Goal: Task Accomplishment & Management: Use online tool/utility

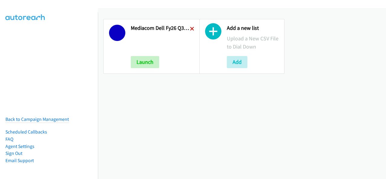
click at [191, 27] on icon at bounding box center [192, 29] width 4 height 4
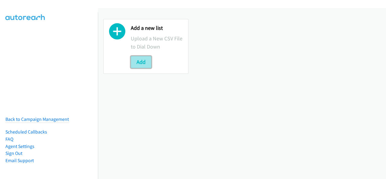
click at [131, 61] on button "Add" at bounding box center [141, 62] width 21 height 12
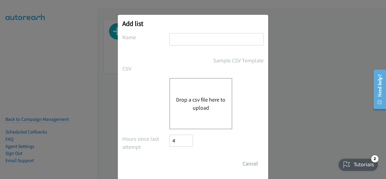
click at [200, 40] on input "text" at bounding box center [216, 39] width 94 height 12
type input "Mediacom Dell FY26Q3 SB ISG - LA HOT LEADS"
click at [191, 107] on button "Drop a csv file here to upload" at bounding box center [200, 104] width 49 height 16
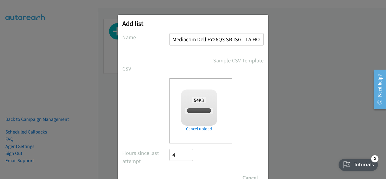
checkbox input "true"
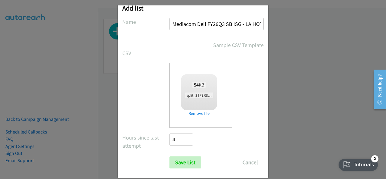
scroll to position [24, 0]
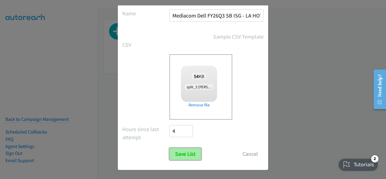
click at [177, 151] on input "Save List" at bounding box center [185, 154] width 32 height 12
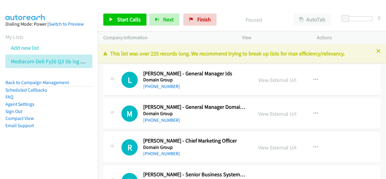
click at [281, 37] on p "View" at bounding box center [274, 37] width 64 height 7
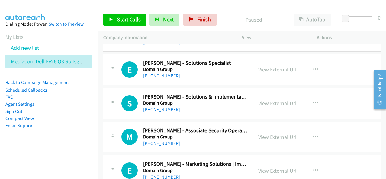
scroll to position [362, 0]
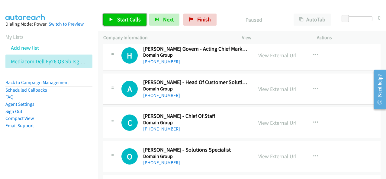
click at [114, 17] on link "Start Calls" at bounding box center [124, 20] width 43 height 12
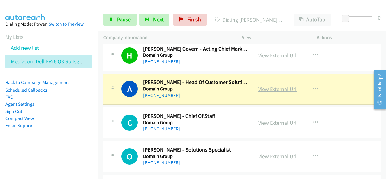
click at [283, 88] on link "View External Url" at bounding box center [277, 89] width 38 height 7
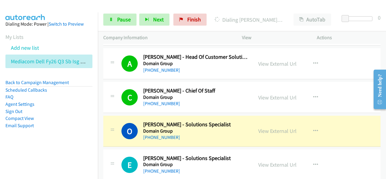
scroll to position [453, 0]
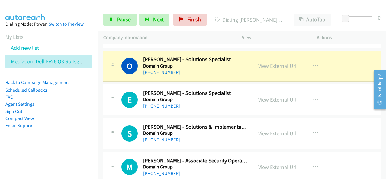
click at [276, 65] on link "View External Url" at bounding box center [277, 65] width 38 height 7
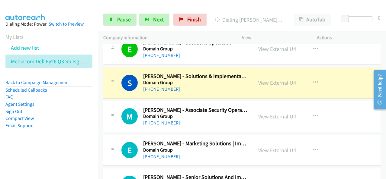
scroll to position [513, 0]
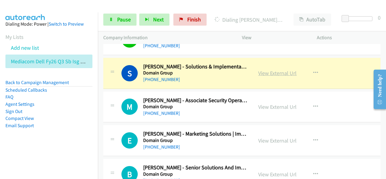
click at [271, 71] on link "View External Url" at bounding box center [277, 73] width 38 height 7
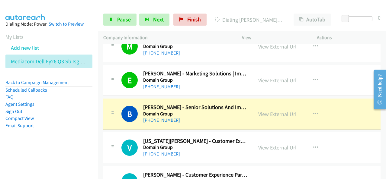
scroll to position [603, 0]
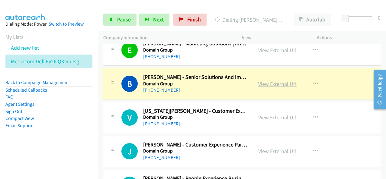
click at [263, 85] on link "View External Url" at bounding box center [277, 84] width 38 height 7
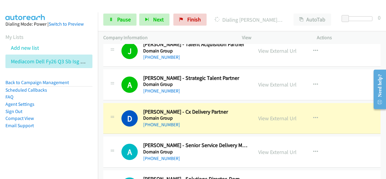
scroll to position [845, 0]
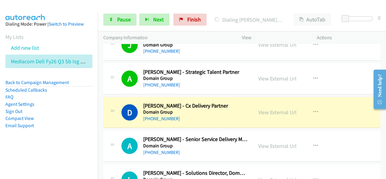
click at [180, 117] on div "[PHONE_NUMBER]" at bounding box center [195, 118] width 104 height 7
click at [262, 109] on link "View External Url" at bounding box center [277, 112] width 38 height 7
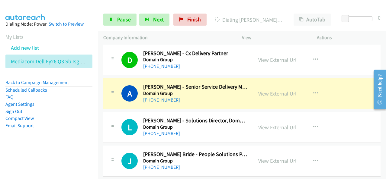
scroll to position [905, 0]
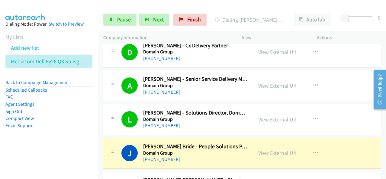
drag, startPoint x: 180, startPoint y: 157, endPoint x: 296, endPoint y: 140, distance: 116.8
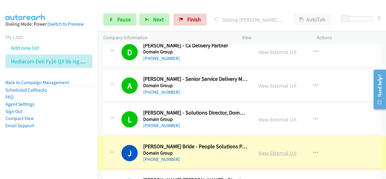
click at [277, 150] on link "View External Url" at bounding box center [277, 153] width 38 height 7
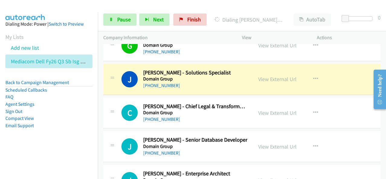
scroll to position [1056, 0]
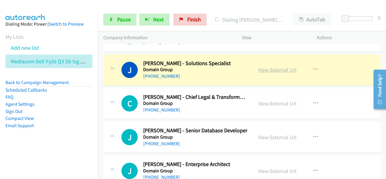
click at [268, 67] on link "View External Url" at bounding box center [277, 69] width 38 height 7
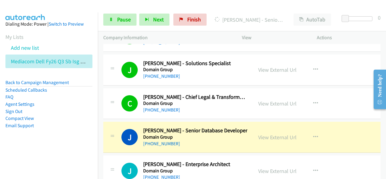
click at [183, 144] on div "J Callback Scheduled [PERSON_NAME] - Senior Database Developer Domain Group [GE…" at bounding box center [241, 137] width 277 height 31
click at [277, 134] on link "View External Url" at bounding box center [277, 137] width 38 height 7
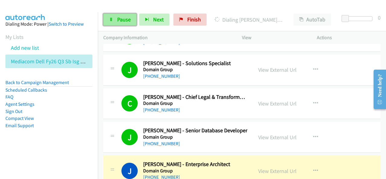
click at [121, 18] on span "Pause" at bounding box center [124, 19] width 14 height 7
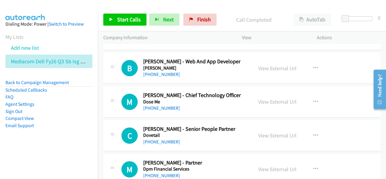
scroll to position [1358, 0]
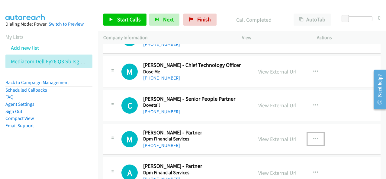
click at [313, 137] on icon "button" at bounding box center [315, 139] width 5 height 5
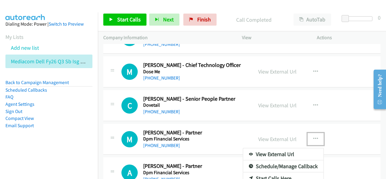
click at [274, 173] on link "Start Calls Here" at bounding box center [283, 179] width 80 height 12
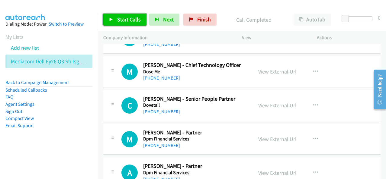
click at [119, 20] on span "Start Calls" at bounding box center [129, 19] width 24 height 7
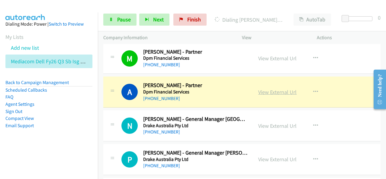
scroll to position [1448, 0]
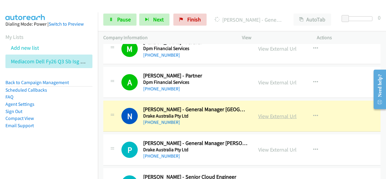
click at [262, 114] on link "View External Url" at bounding box center [277, 116] width 38 height 7
click at [123, 24] on link "Pause" at bounding box center [119, 20] width 33 height 12
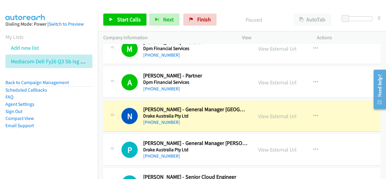
click at [209, 113] on h5 "Drake Australia Pty Ltd" at bounding box center [195, 116] width 104 height 6
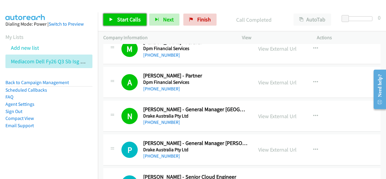
click at [119, 20] on span "Start Calls" at bounding box center [129, 19] width 24 height 7
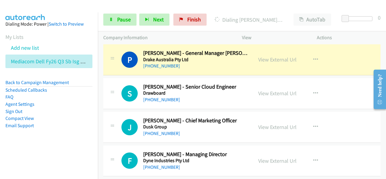
scroll to position [1539, 0]
click at [274, 56] on link "View External Url" at bounding box center [277, 59] width 38 height 7
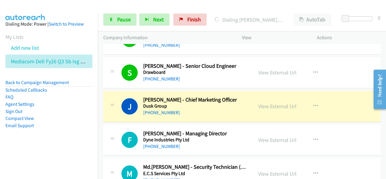
scroll to position [1569, 0]
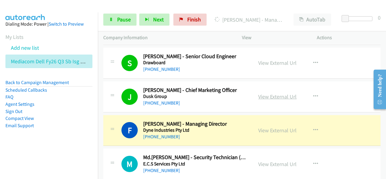
click at [273, 93] on link "View External Url" at bounding box center [277, 96] width 38 height 7
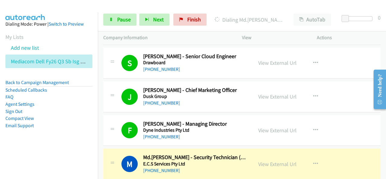
scroll to position [1629, 0]
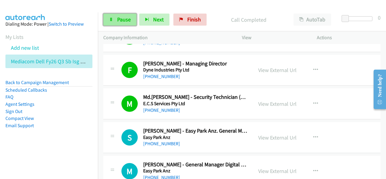
click at [121, 18] on span "Pause" at bounding box center [124, 19] width 14 height 7
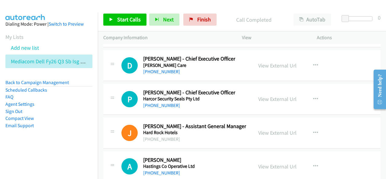
scroll to position [9108, 0]
